Goal: Task Accomplishment & Management: Manage account settings

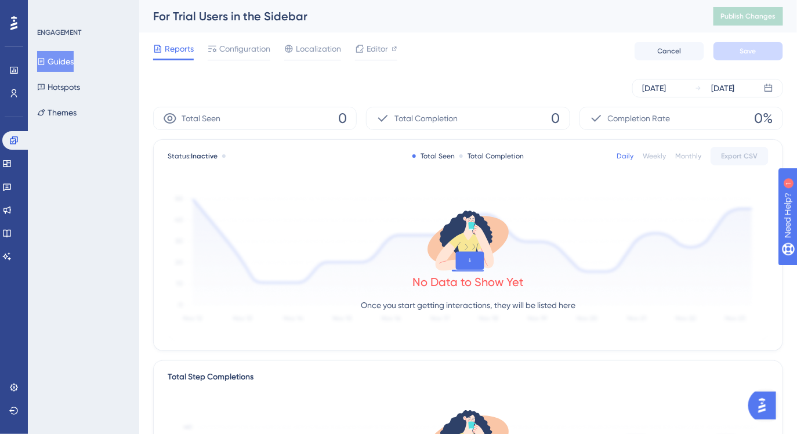
click at [74, 69] on button "Guides" at bounding box center [55, 61] width 37 height 21
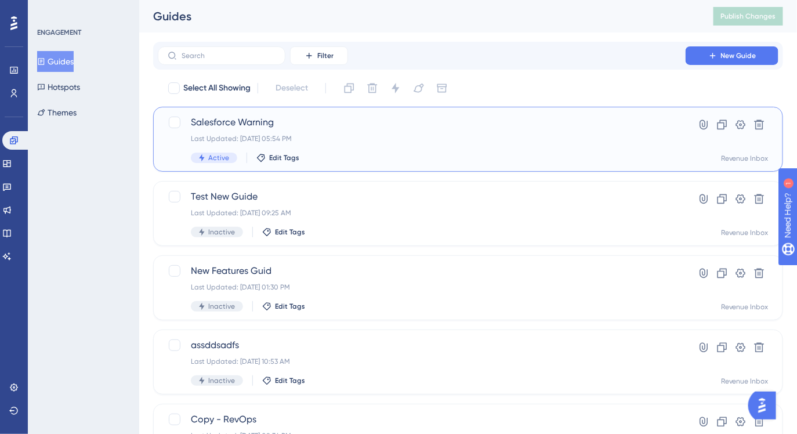
click at [389, 155] on div "Active Edit Tags" at bounding box center [422, 158] width 462 height 10
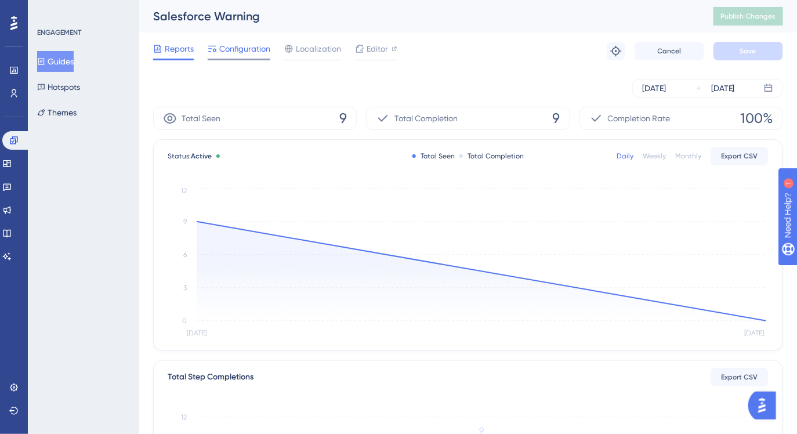
click at [231, 59] on div at bounding box center [239, 60] width 63 height 2
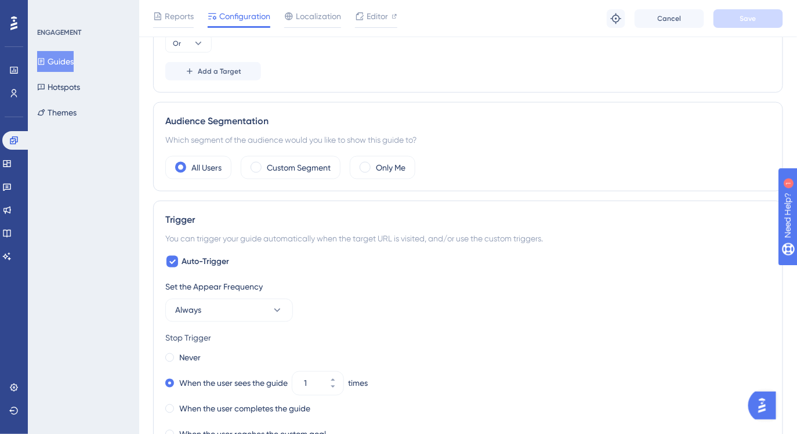
scroll to position [471, 0]
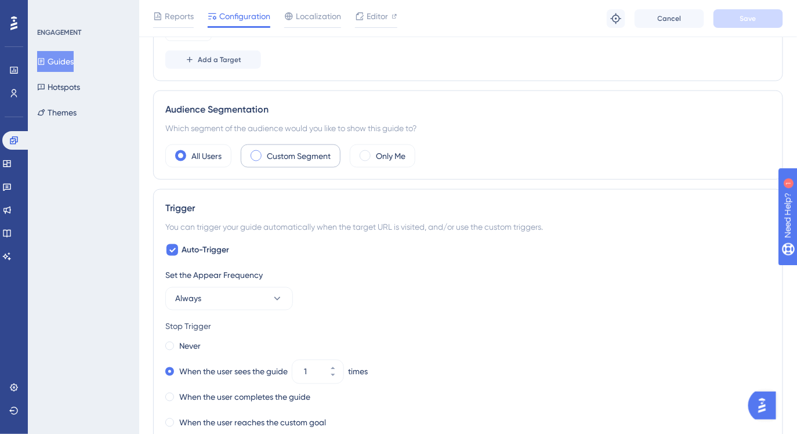
click at [302, 154] on label "Custom Segment" at bounding box center [299, 156] width 64 height 14
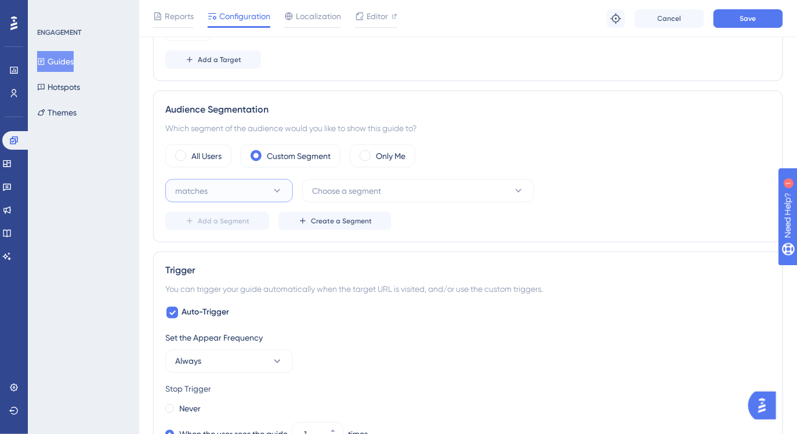
click at [274, 185] on icon at bounding box center [277, 191] width 12 height 12
click at [396, 198] on button "Choose a segment" at bounding box center [418, 190] width 232 height 23
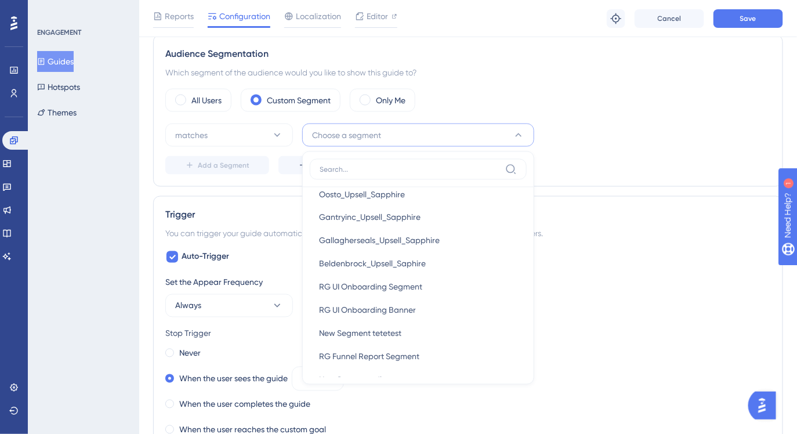
scroll to position [0, 0]
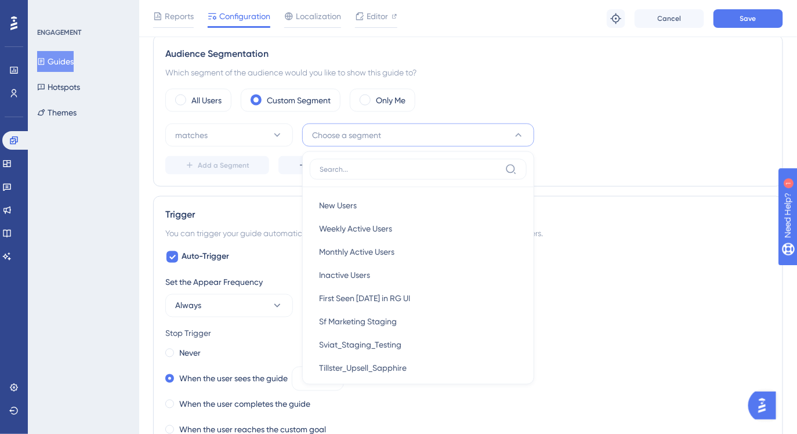
click at [416, 108] on div "All Users Custom Segment Only Me" at bounding box center [468, 100] width 606 height 23
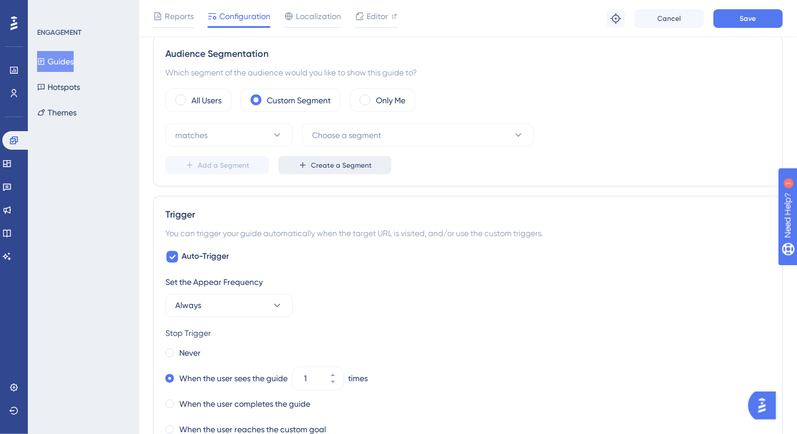
click at [310, 158] on button "Create a Segment" at bounding box center [334, 165] width 113 height 19
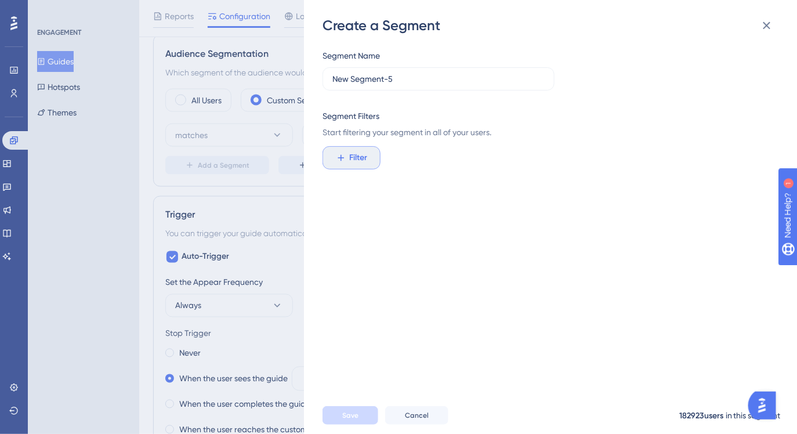
click at [347, 155] on button "Filter" at bounding box center [352, 157] width 58 height 23
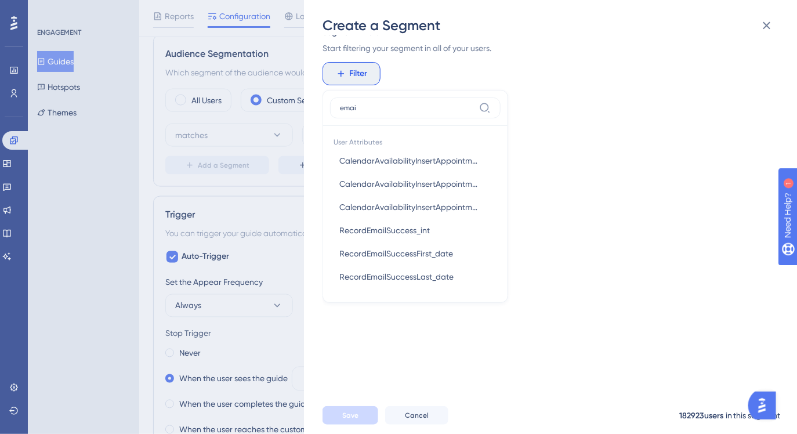
type input "email"
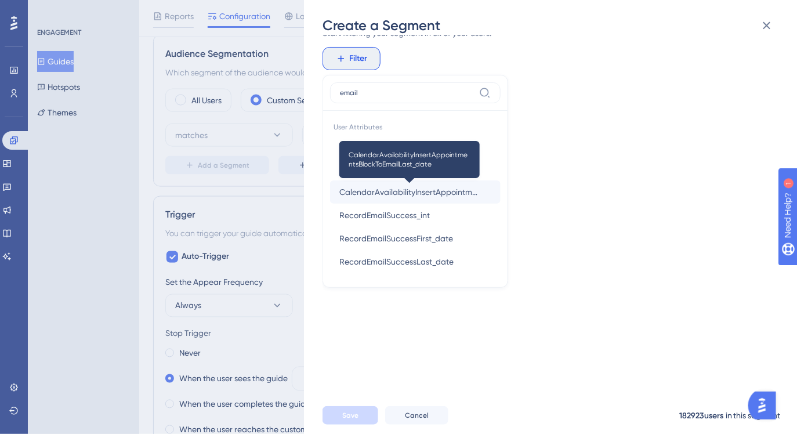
scroll to position [91, 0]
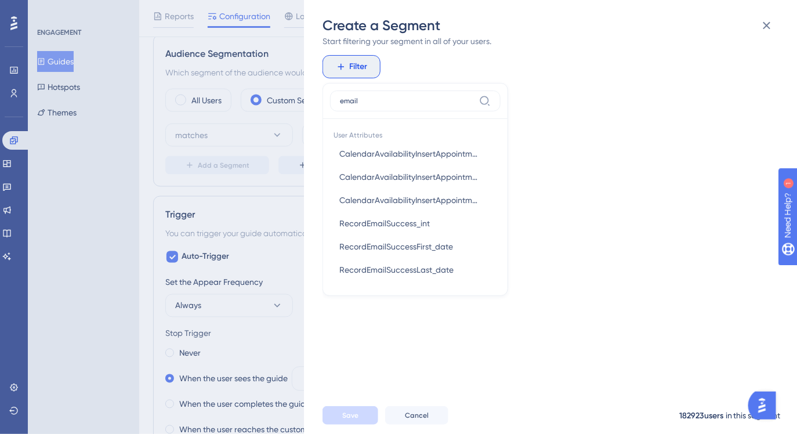
click at [374, 104] on input "email" at bounding box center [407, 100] width 135 height 9
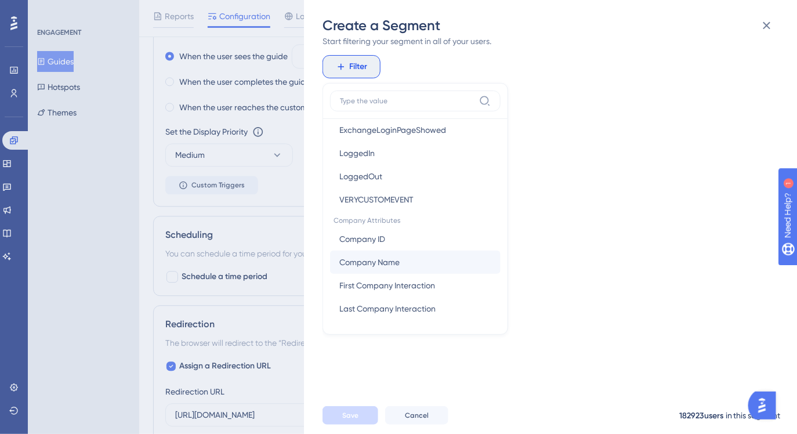
scroll to position [3837, 0]
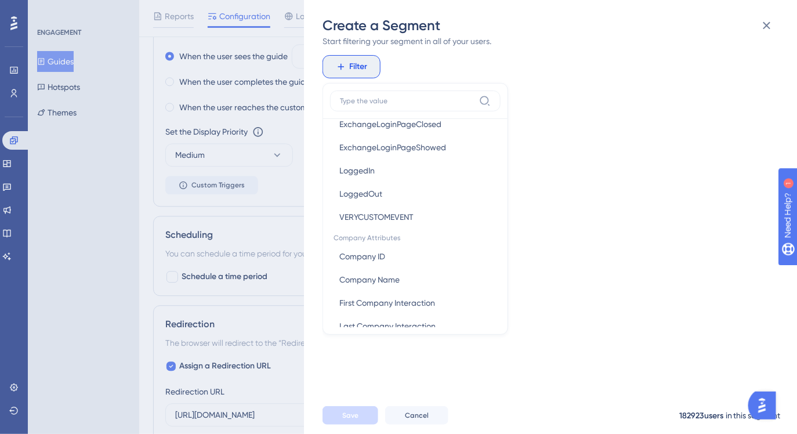
click at [537, 266] on div "Segment Name New Segment-5 Segment Filters Start filtering your segment in all …" at bounding box center [557, 216] width 468 height 362
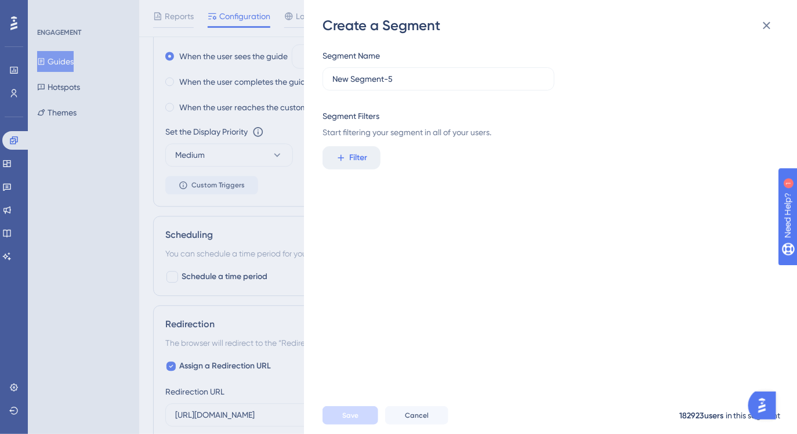
scroll to position [0, 0]
click at [111, 197] on div "Create a Segment Segment Name New Segment-5 Segment Filters Start filtering you…" at bounding box center [398, 217] width 797 height 434
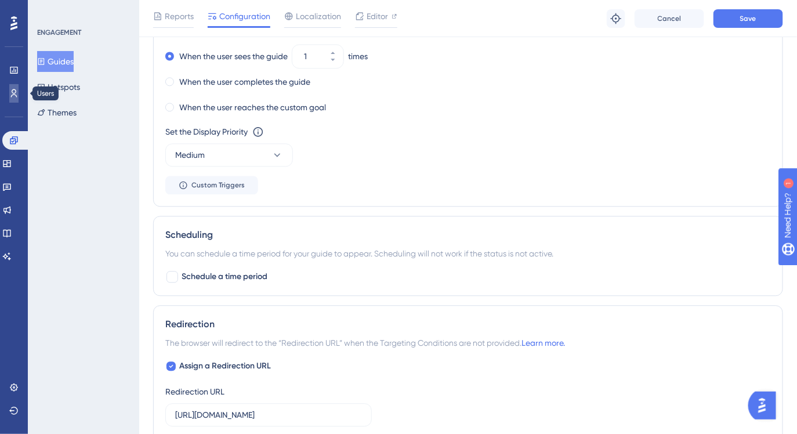
click at [10, 95] on icon at bounding box center [13, 93] width 9 height 9
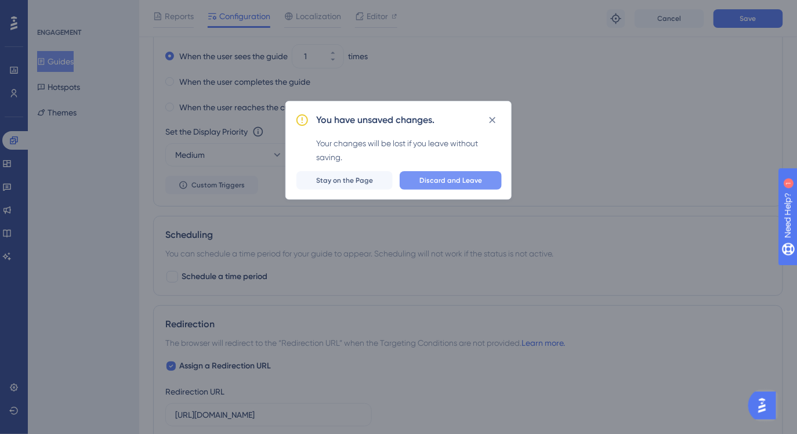
click at [469, 176] on span "Discard and Leave" at bounding box center [450, 180] width 63 height 9
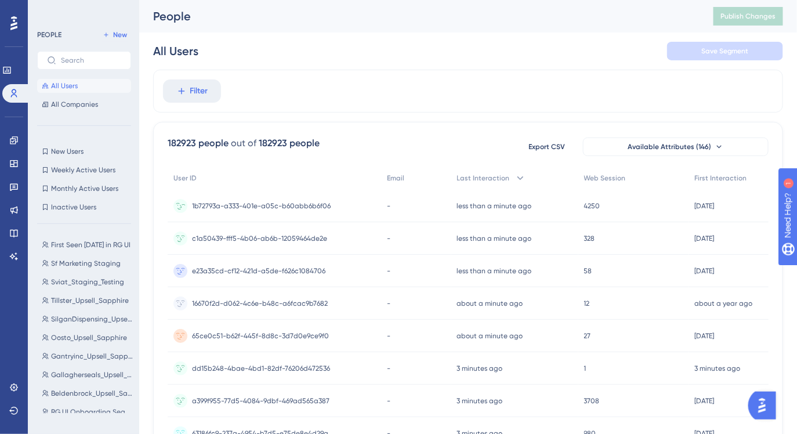
click at [289, 204] on span "1b72793a-a333-401e-a05c-b60abb6b6f06" at bounding box center [261, 205] width 139 height 9
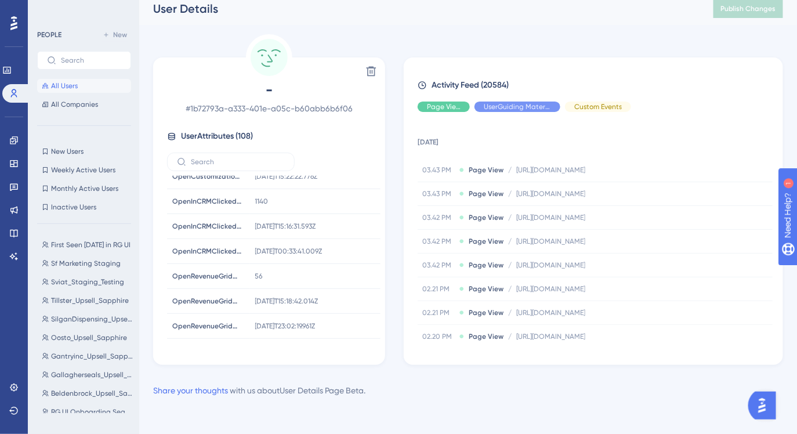
scroll to position [1818, 0]
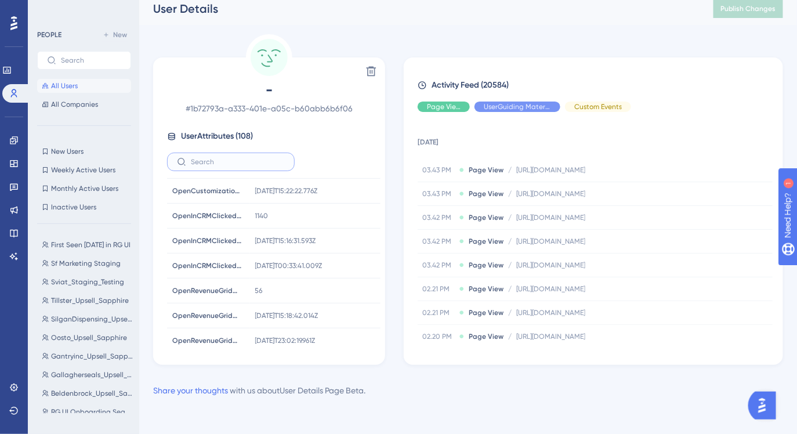
click at [245, 164] on input "text" at bounding box center [238, 162] width 94 height 8
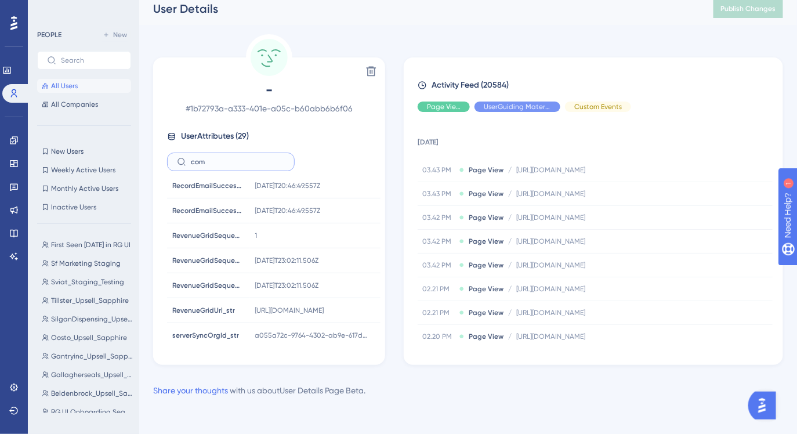
scroll to position [0, 0]
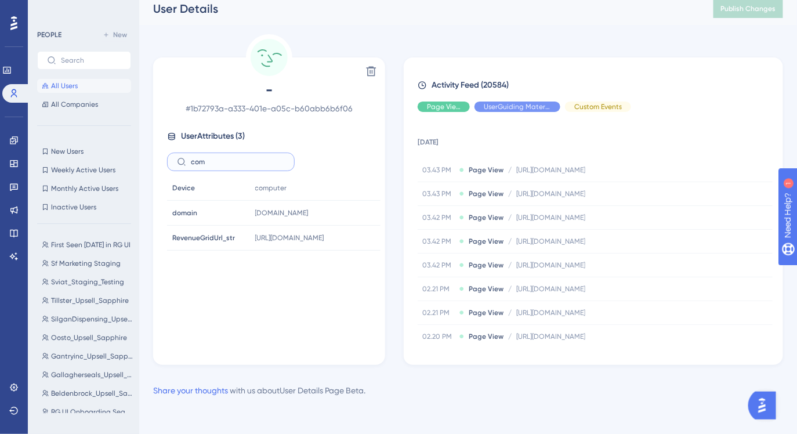
click at [240, 164] on input "com" at bounding box center [238, 162] width 94 height 8
type input "com"
click at [237, 166] on label "com" at bounding box center [231, 162] width 128 height 19
click at [237, 166] on input "com" at bounding box center [238, 162] width 94 height 8
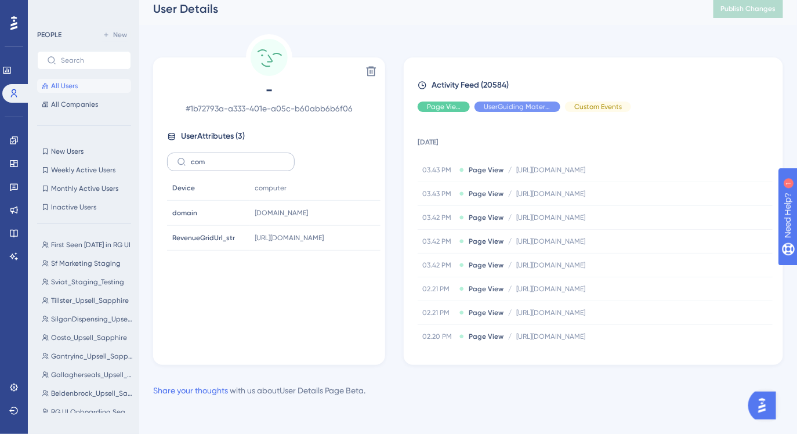
click at [237, 166] on label "com" at bounding box center [231, 162] width 128 height 19
click at [237, 166] on input "com" at bounding box center [238, 162] width 94 height 8
click at [237, 166] on label "com" at bounding box center [231, 162] width 128 height 19
click at [237, 166] on input "com" at bounding box center [238, 162] width 94 height 8
click at [237, 166] on label "com" at bounding box center [231, 162] width 128 height 19
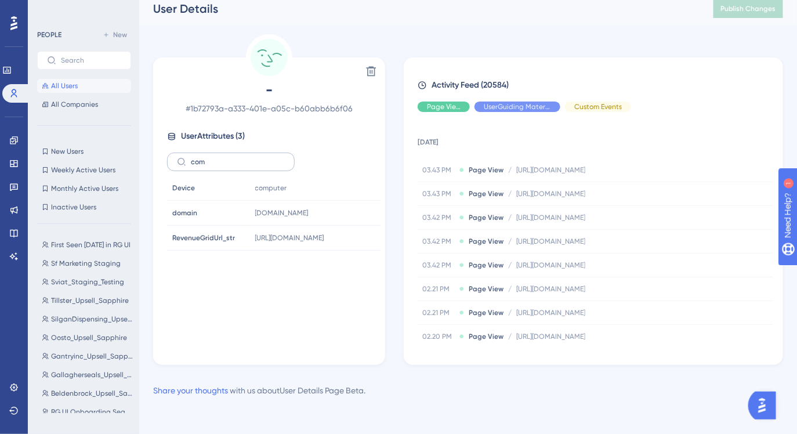
click at [237, 166] on input "com" at bounding box center [238, 162] width 94 height 8
click at [237, 166] on label "com" at bounding box center [231, 162] width 128 height 19
click at [237, 166] on input "com" at bounding box center [238, 162] width 94 height 8
click at [213, 172] on div "- # 1b72793a-a333-401e-a05c-b60abb6b6f06 User Attributes ( 3 ) com Device Devic…" at bounding box center [269, 214] width 223 height 266
drag, startPoint x: 211, startPoint y: 157, endPoint x: 178, endPoint y: 154, distance: 33.2
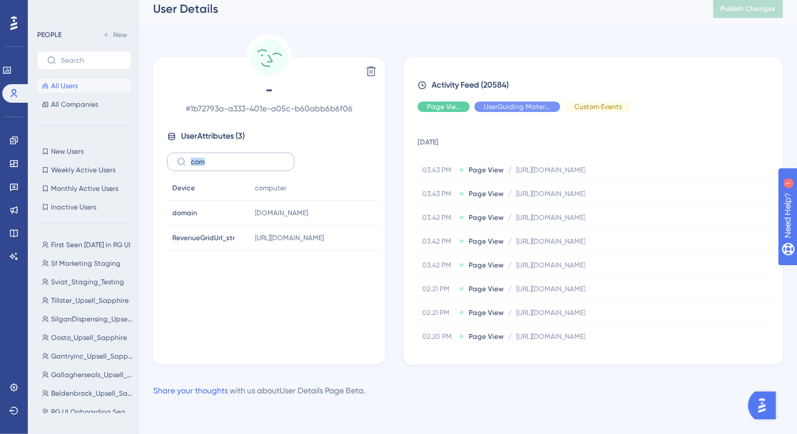
click at [178, 154] on label "com" at bounding box center [231, 162] width 128 height 19
click at [193, 166] on label "com" at bounding box center [231, 162] width 128 height 19
click at [193, 166] on input "com" at bounding box center [238, 162] width 94 height 8
click at [193, 166] on label "com" at bounding box center [231, 162] width 128 height 19
click at [193, 166] on input "com" at bounding box center [238, 162] width 94 height 8
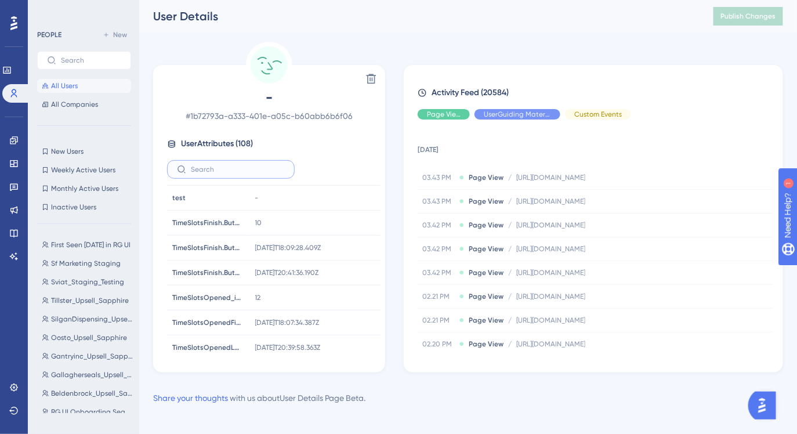
scroll to position [8, 0]
